Goal: Check status

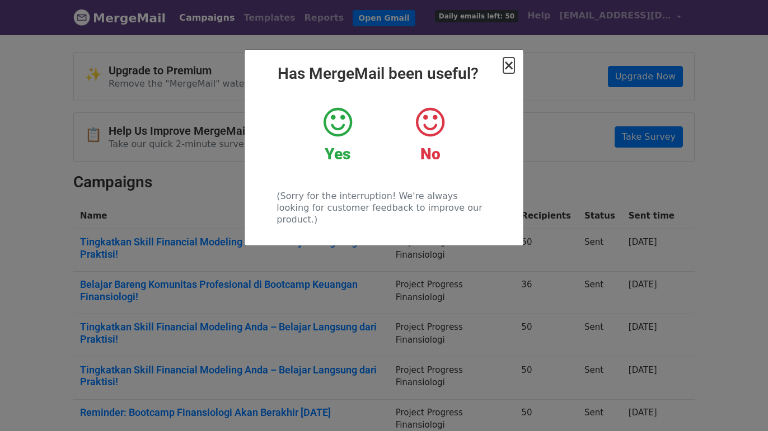
click at [512, 69] on span "×" at bounding box center [508, 66] width 11 height 16
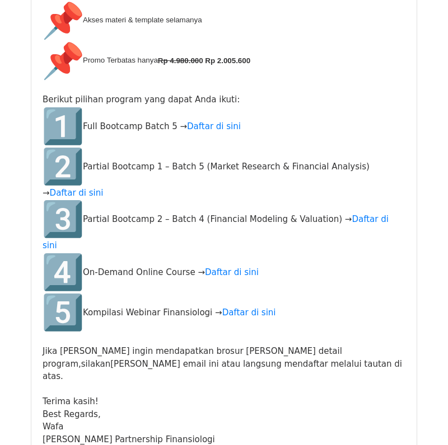
scroll to position [391, 0]
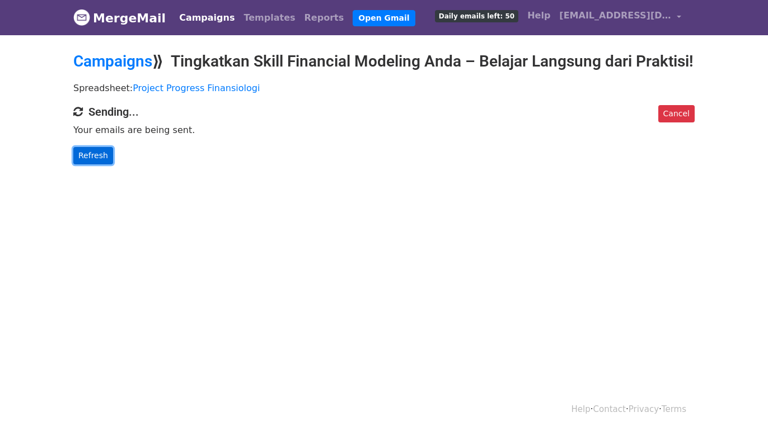
click at [106, 165] on link "Refresh" at bounding box center [93, 155] width 40 height 17
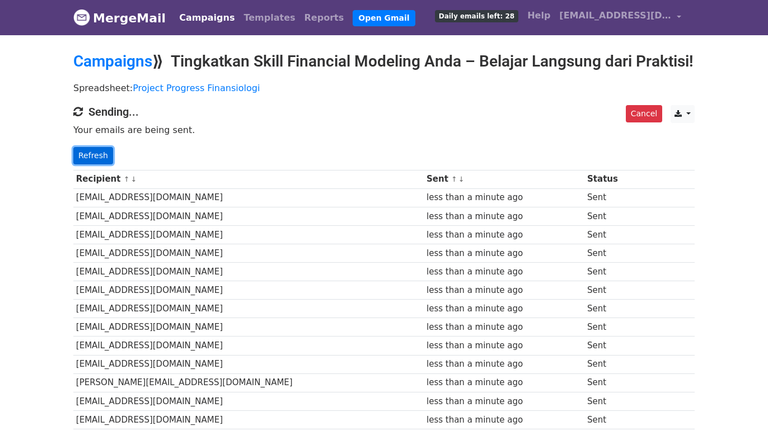
click at [90, 165] on link "Refresh" at bounding box center [93, 155] width 40 height 17
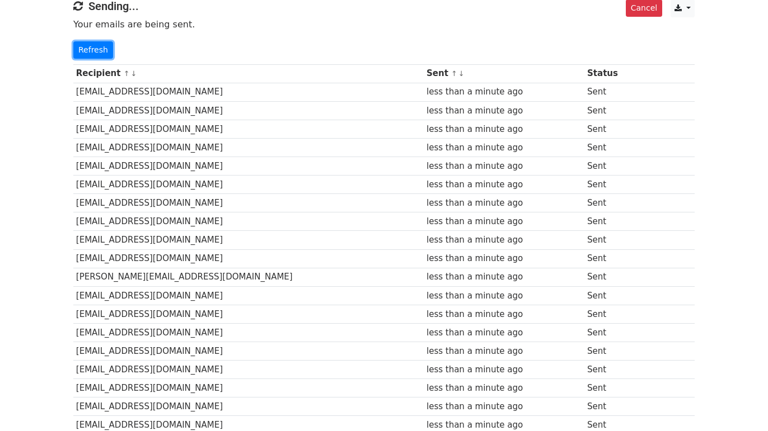
scroll to position [339, 0]
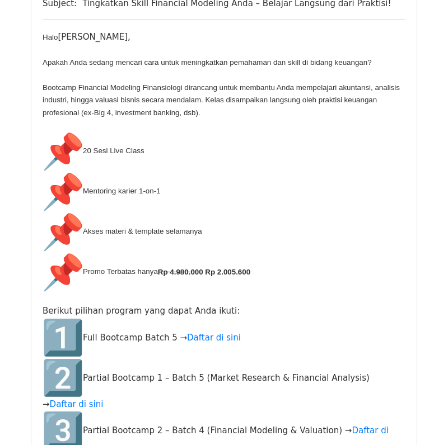
scroll to position [901, 0]
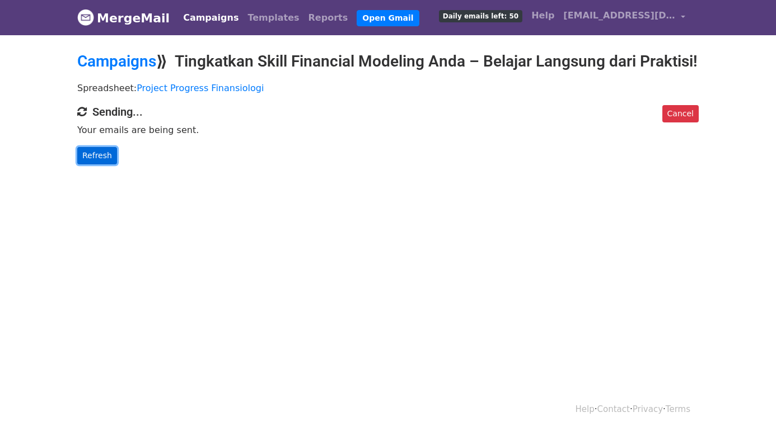
click at [101, 165] on link "Refresh" at bounding box center [97, 155] width 40 height 17
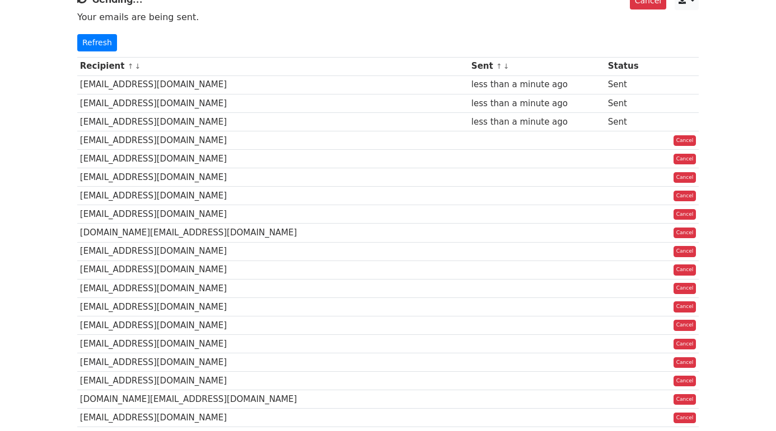
scroll to position [17, 0]
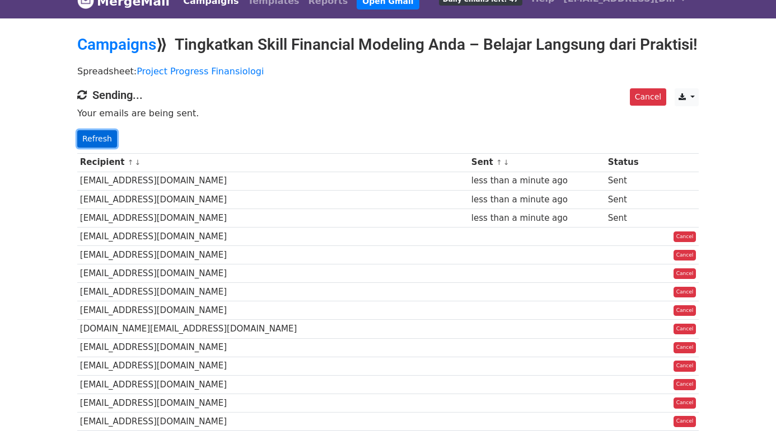
click at [99, 148] on link "Refresh" at bounding box center [97, 138] width 40 height 17
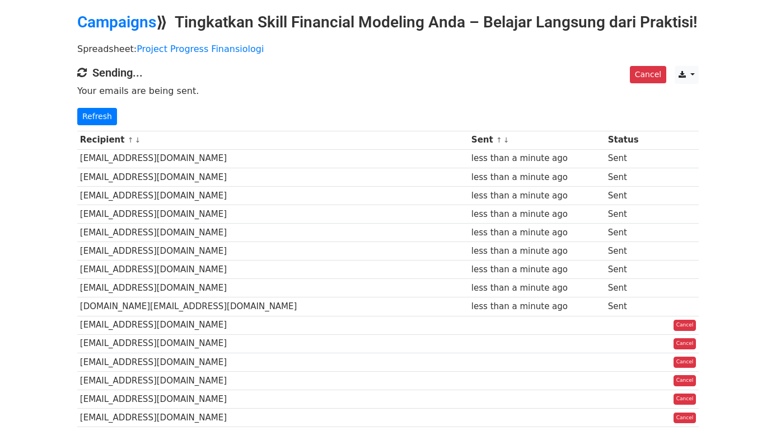
scroll to position [101, 0]
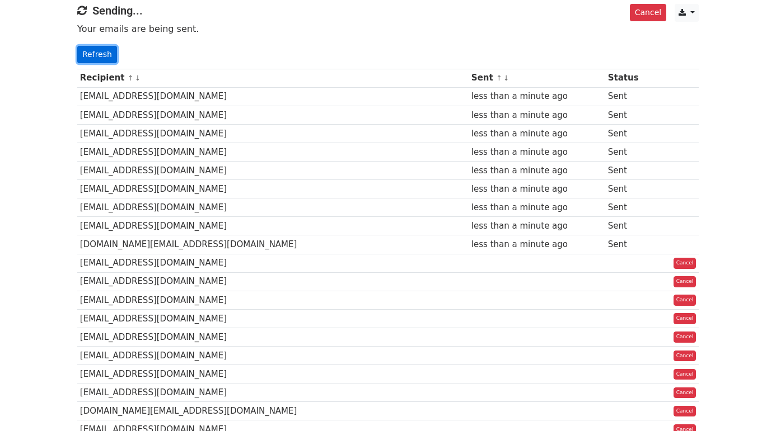
click at [80, 63] on link "Refresh" at bounding box center [97, 54] width 40 height 17
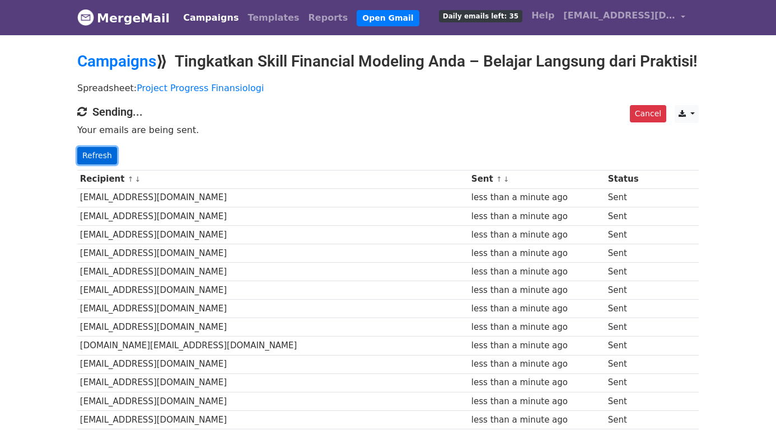
click at [101, 165] on link "Refresh" at bounding box center [97, 155] width 40 height 17
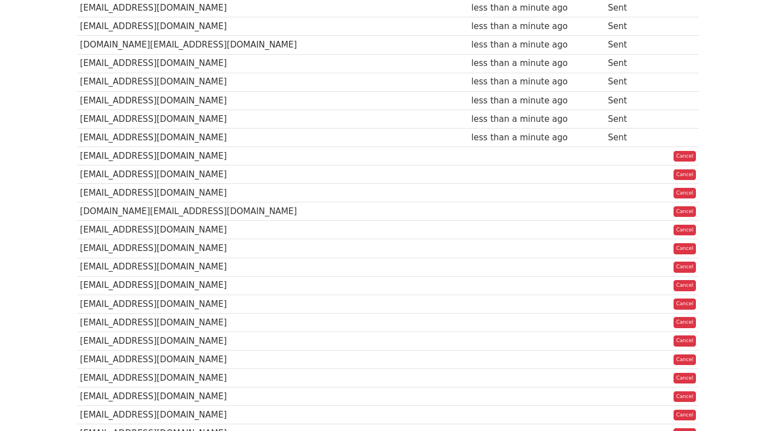
scroll to position [303, 0]
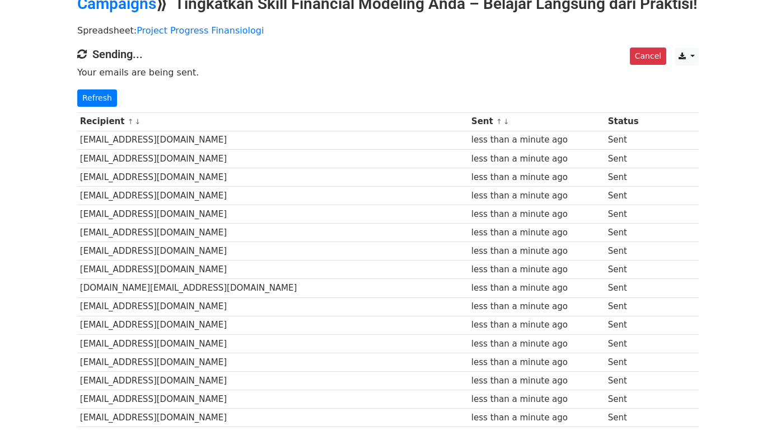
scroll to position [71, 0]
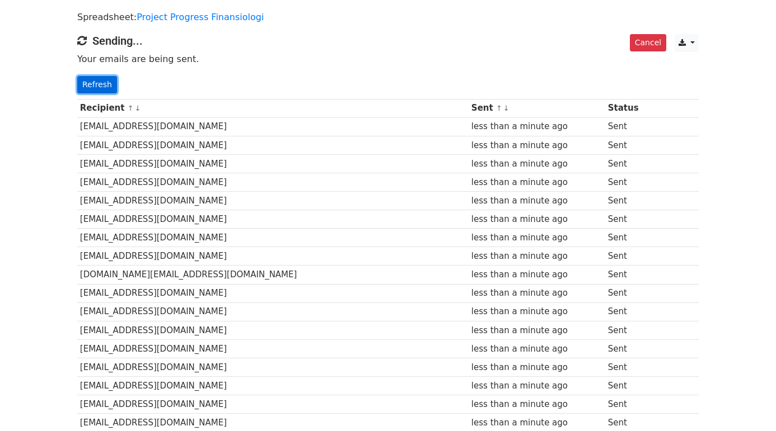
click at [96, 93] on link "Refresh" at bounding box center [97, 84] width 40 height 17
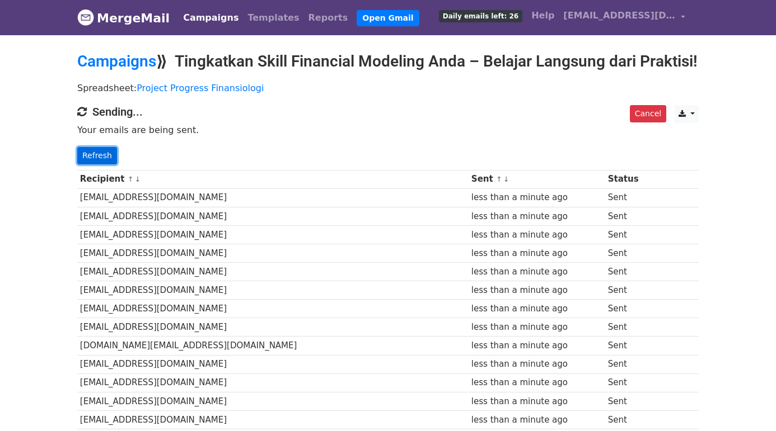
click at [93, 165] on link "Refresh" at bounding box center [97, 155] width 40 height 17
click at [91, 165] on link "Refresh" at bounding box center [97, 155] width 40 height 17
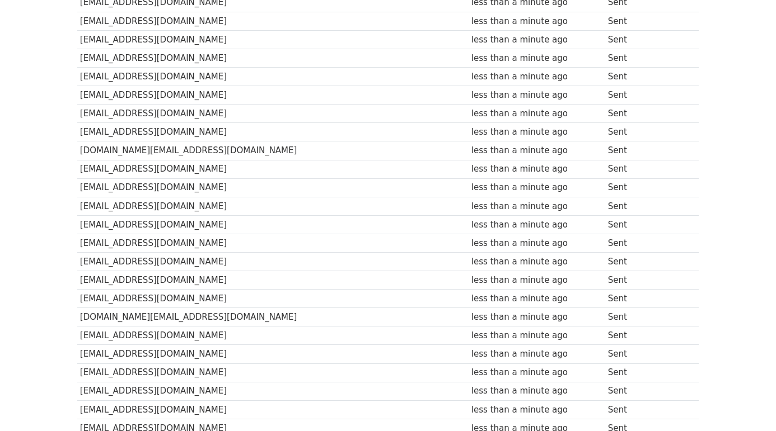
scroll to position [523, 0]
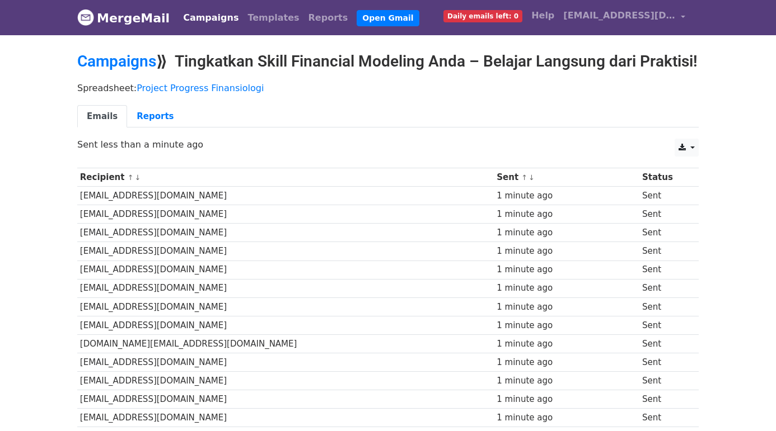
click at [101, 128] on link "Emails" at bounding box center [102, 116] width 50 height 23
